Goal: Check status: Check status

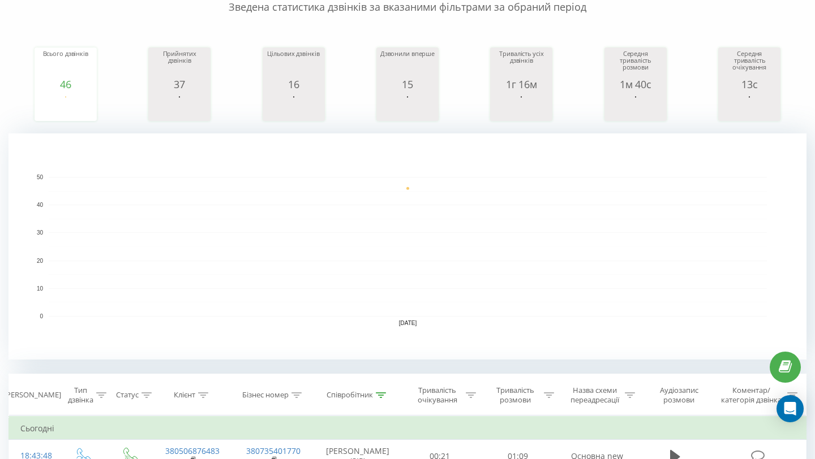
scroll to position [7, 0]
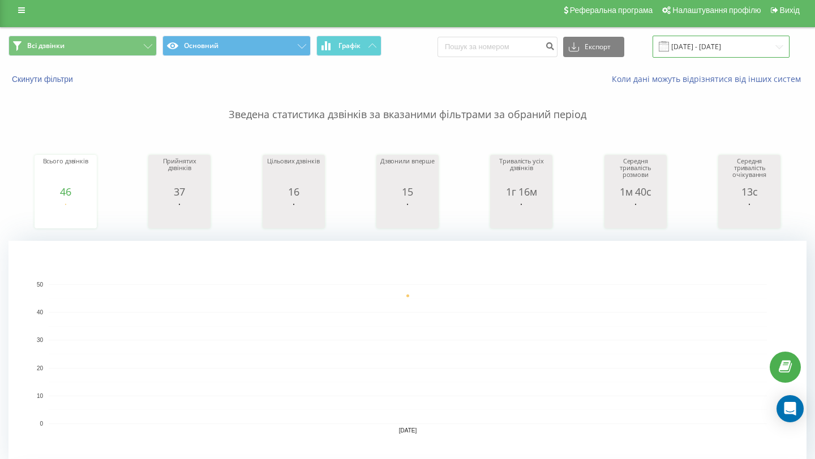
click at [701, 45] on input "[DATE] - [DATE]" at bounding box center [720, 47] width 137 height 22
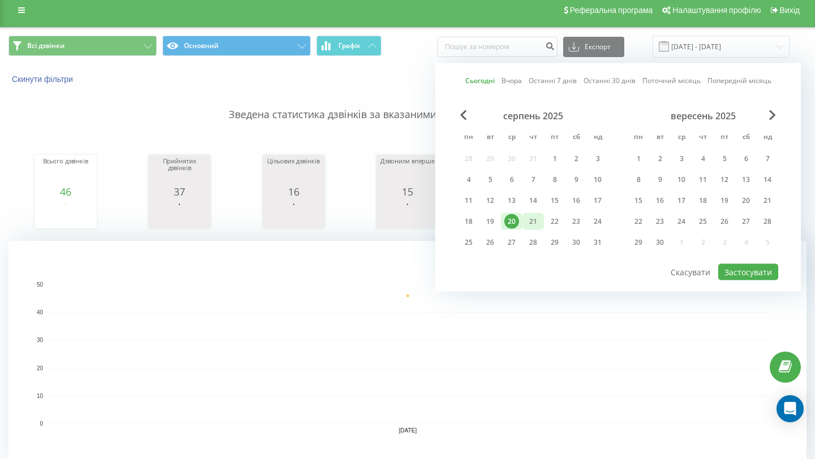
click at [533, 220] on div "21" at bounding box center [533, 221] width 15 height 15
click at [759, 271] on button "Застосувати" at bounding box center [748, 272] width 60 height 16
type input "[DATE] - [DATE]"
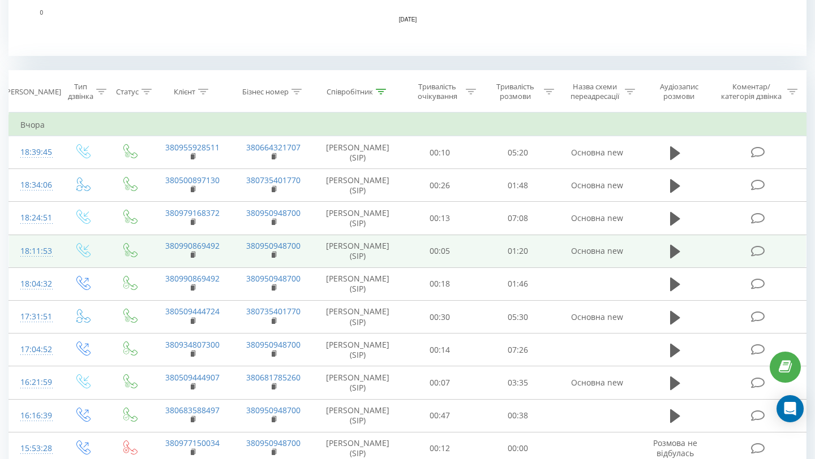
scroll to position [398, 0]
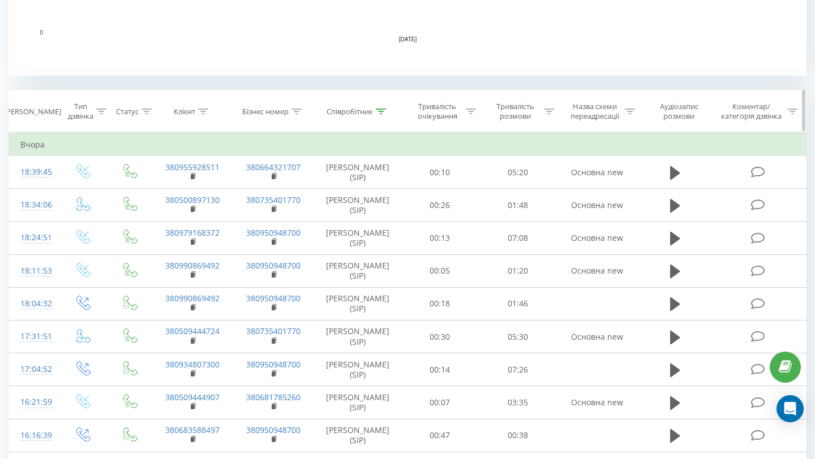
click at [378, 111] on icon at bounding box center [381, 112] width 10 height 6
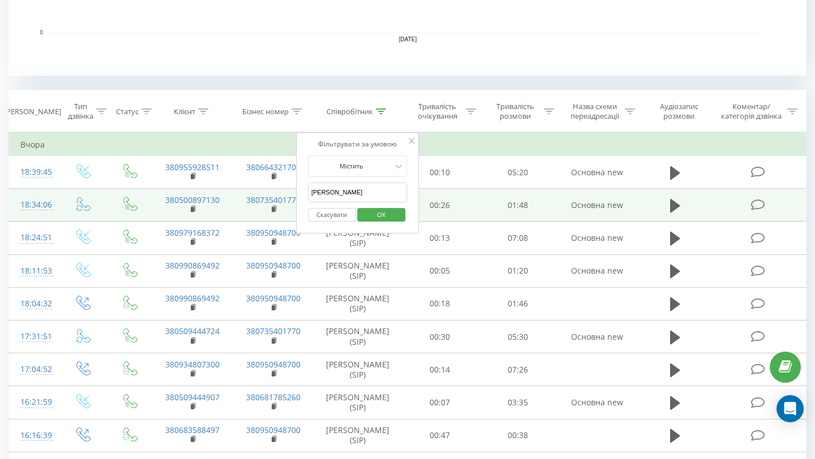
click at [457, 201] on td "00:26" at bounding box center [440, 205] width 78 height 33
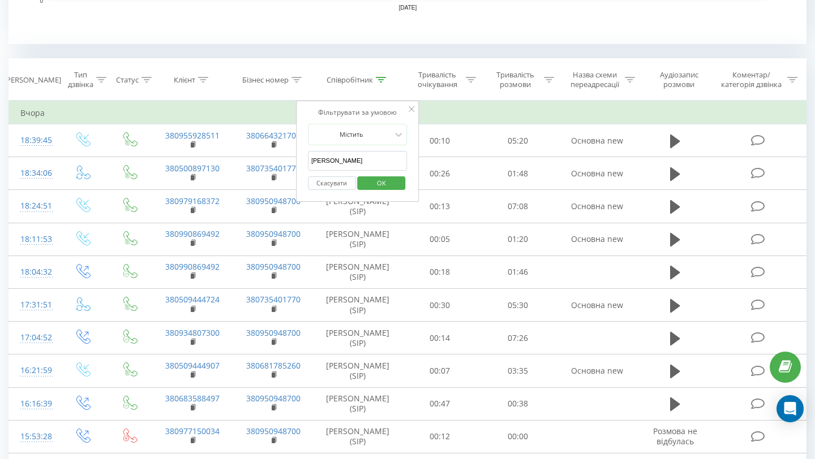
click at [412, 108] on icon at bounding box center [411, 109] width 6 height 6
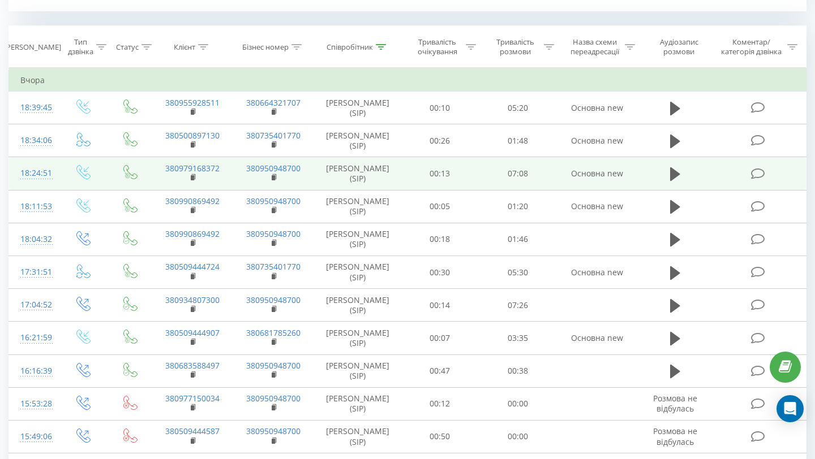
scroll to position [455, 0]
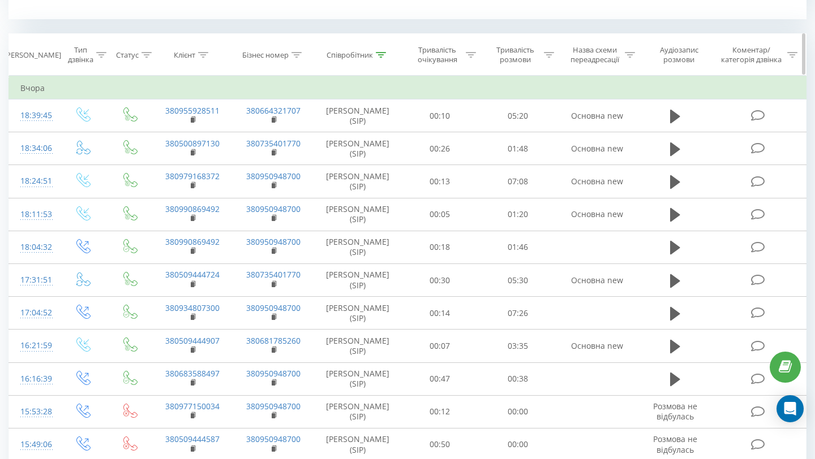
click at [378, 49] on th "Співробітник" at bounding box center [357, 55] width 87 height 42
click at [378, 56] on icon at bounding box center [381, 55] width 10 height 6
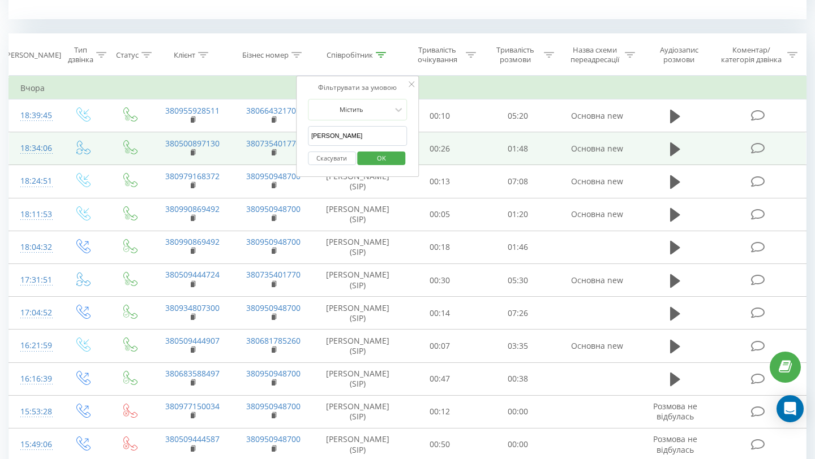
drag, startPoint x: 342, startPoint y: 132, endPoint x: 278, endPoint y: 144, distance: 65.1
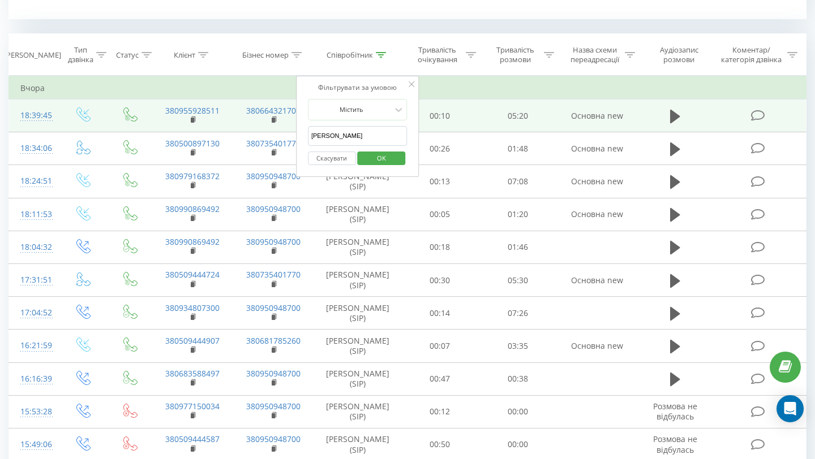
drag, startPoint x: 327, startPoint y: 139, endPoint x: 280, endPoint y: 139, distance: 47.0
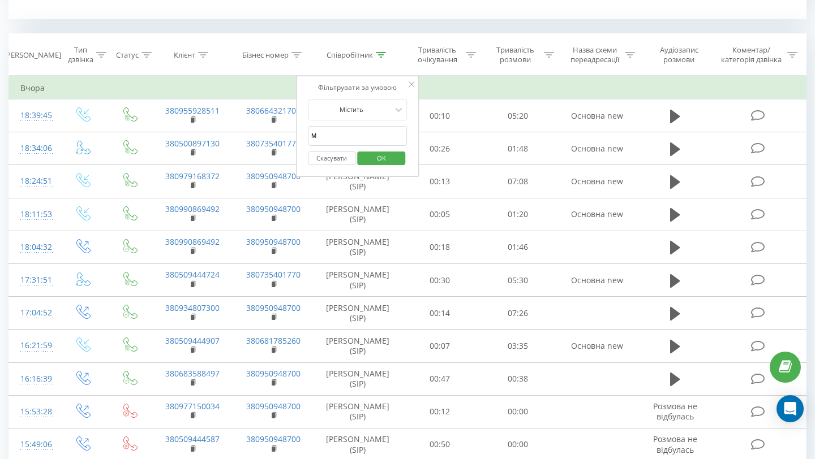
type input "[PERSON_NAME]"
click at [367, 154] on span "OK" at bounding box center [381, 158] width 32 height 18
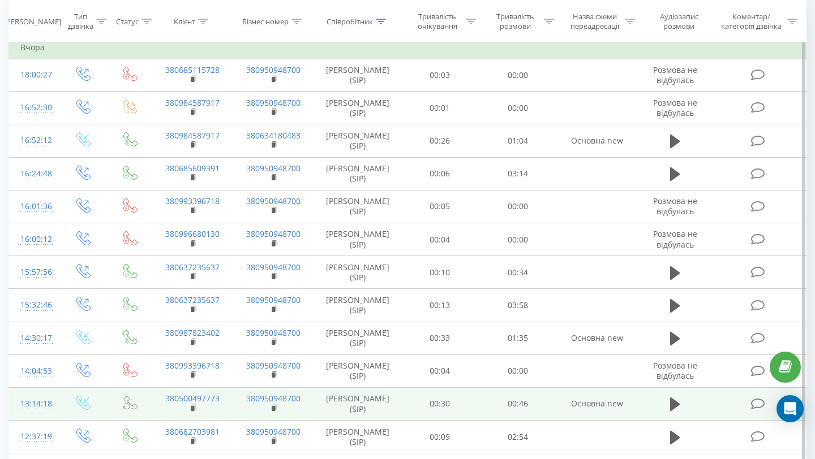
scroll to position [490, 0]
